Goal: Task Accomplishment & Management: Manage account settings

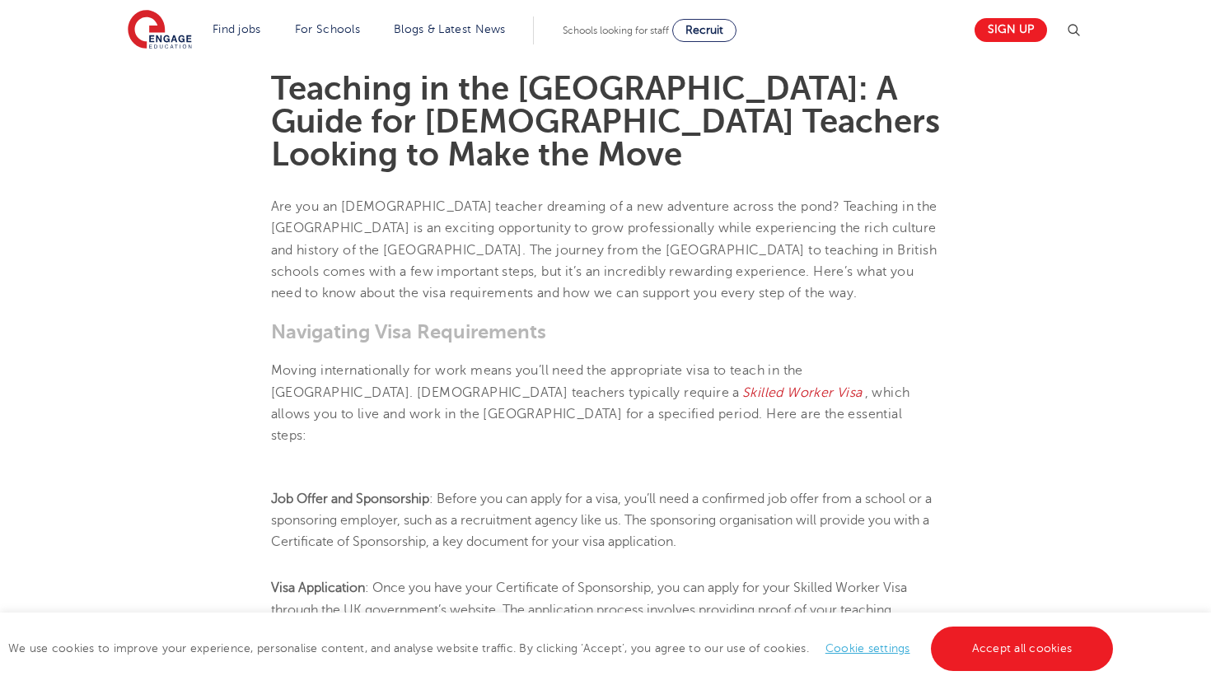
scroll to position [467, 0]
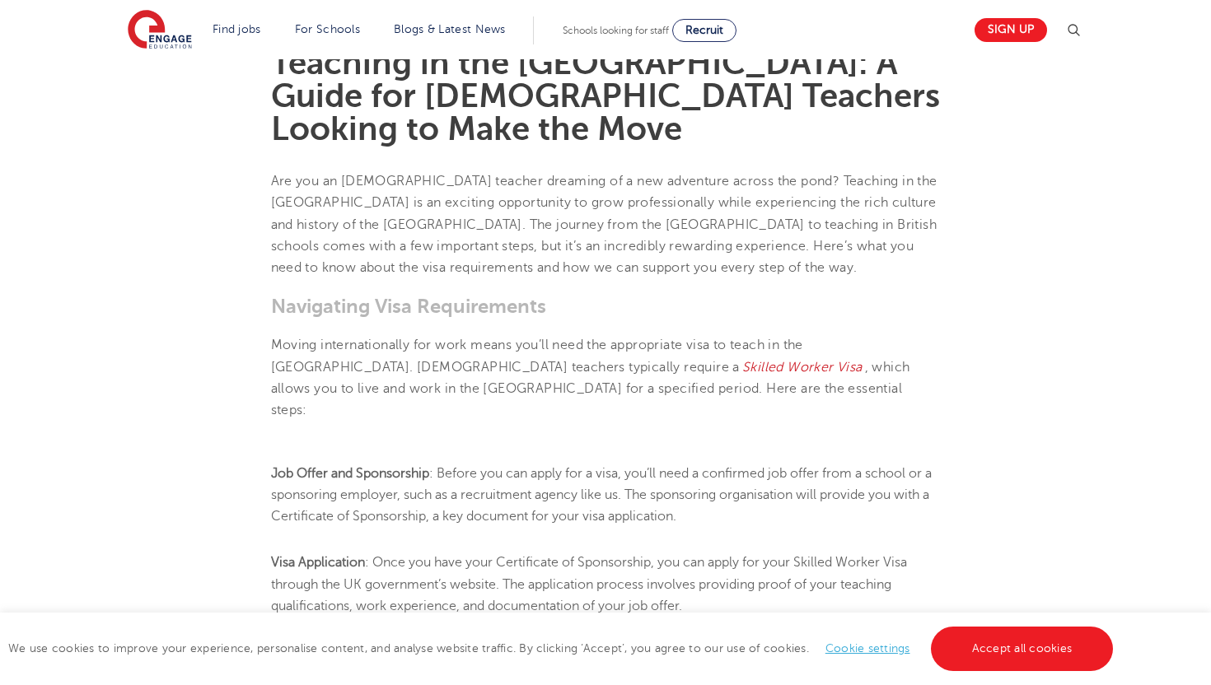
click at [876, 650] on link "Cookie settings" at bounding box center [867, 648] width 85 height 12
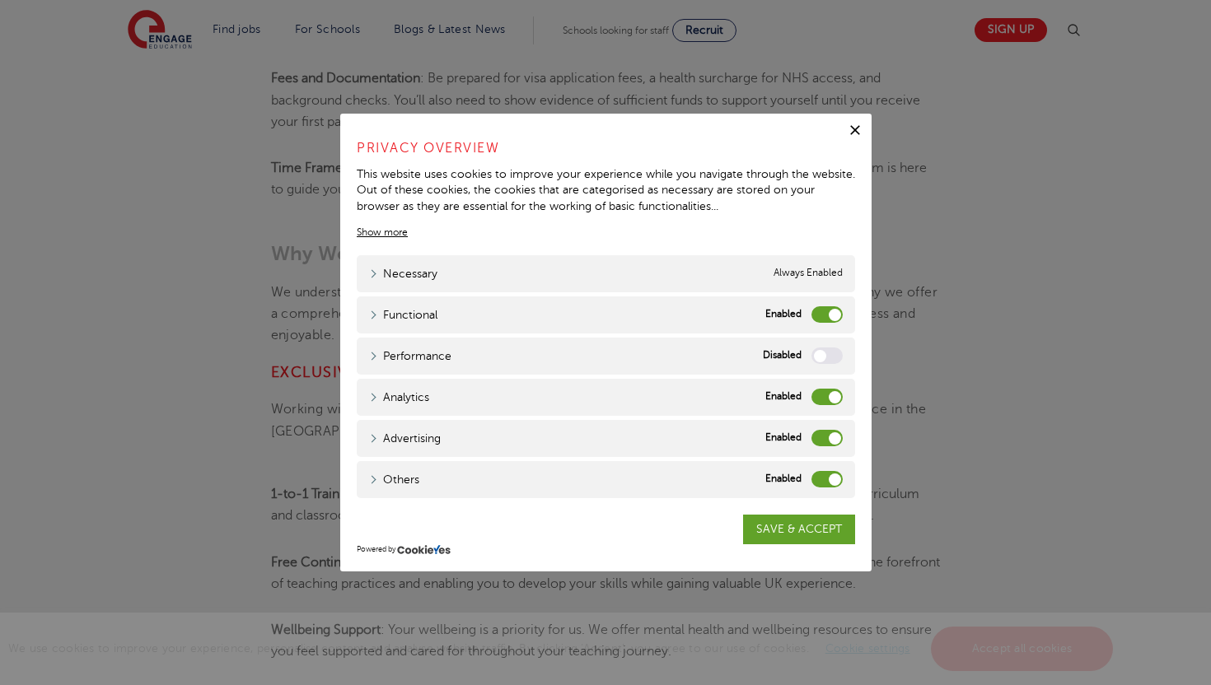
scroll to position [1226, 0]
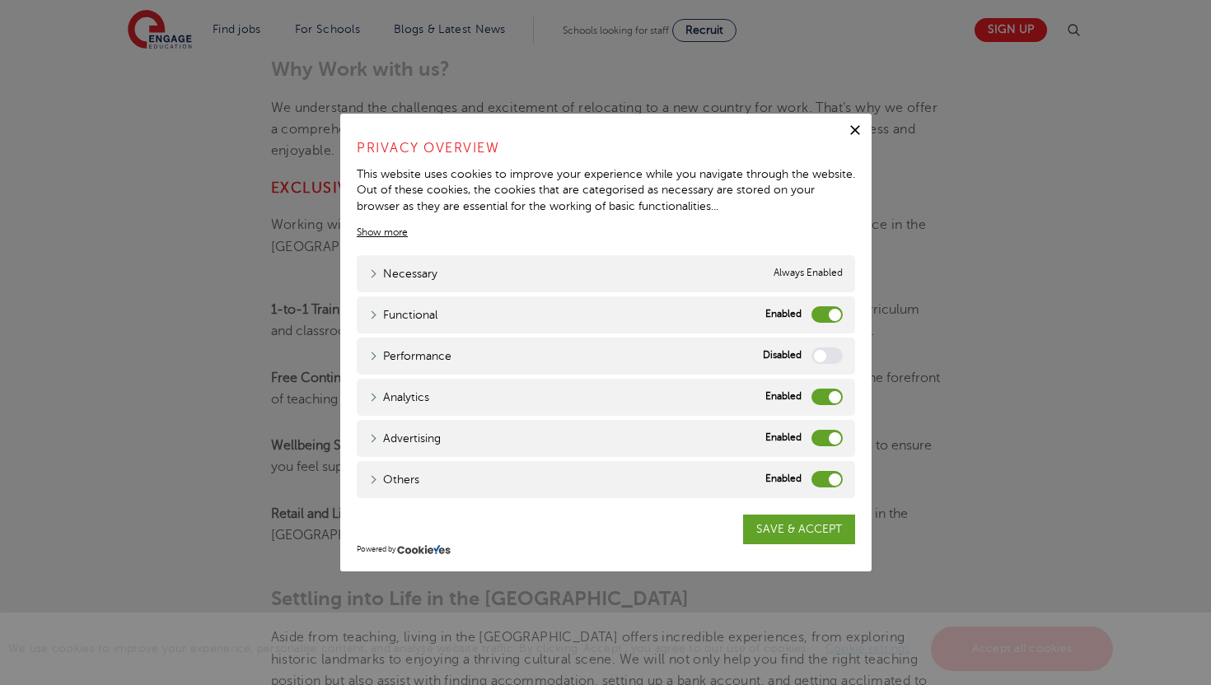
click at [835, 309] on label "Functional" at bounding box center [826, 314] width 31 height 16
click at [0, 0] on input "Functional" at bounding box center [0, 0] width 0 height 0
click at [827, 399] on label "Analytics" at bounding box center [826, 397] width 31 height 16
click at [0, 0] on input "Analytics" at bounding box center [0, 0] width 0 height 0
click at [825, 437] on label "Advertising" at bounding box center [826, 438] width 31 height 16
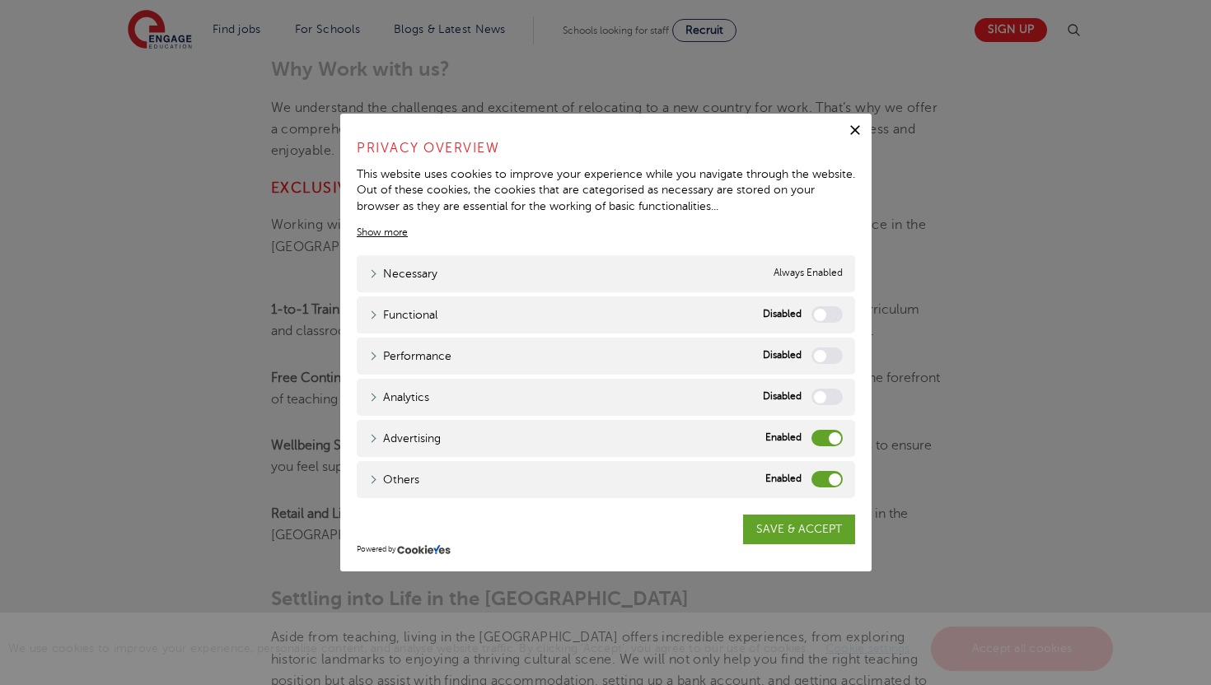
click at [0, 0] on input "Advertising" at bounding box center [0, 0] width 0 height 0
click at [827, 478] on label "Others" at bounding box center [826, 479] width 31 height 16
click at [0, 0] on input "Others" at bounding box center [0, 0] width 0 height 0
click at [805, 532] on link "SAVE & ACCEPT" at bounding box center [799, 530] width 112 height 30
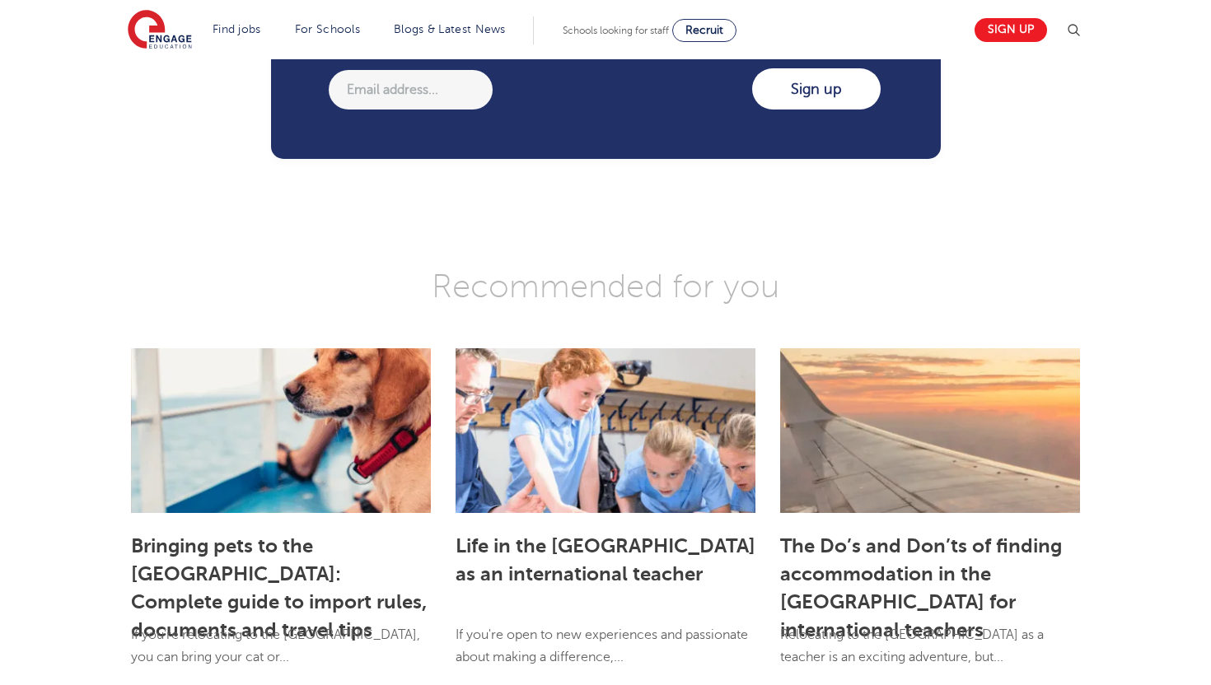
scroll to position [2290, 0]
